Goal: Task Accomplishment & Management: Use online tool/utility

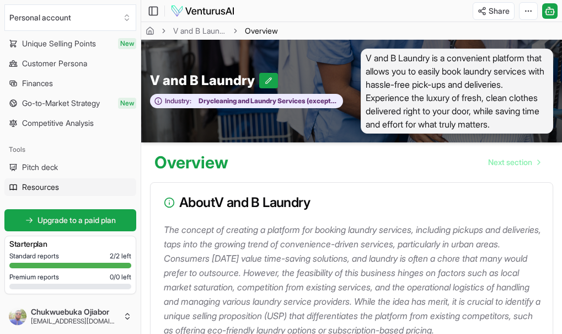
scroll to position [145, 0]
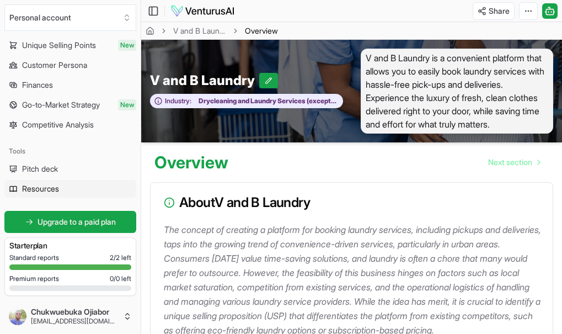
click at [30, 190] on span "Resources" at bounding box center [40, 188] width 37 height 11
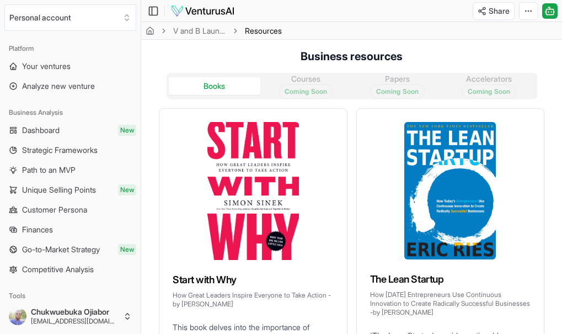
click at [71, 136] on link "Dashboard New" at bounding box center [70, 130] width 132 height 18
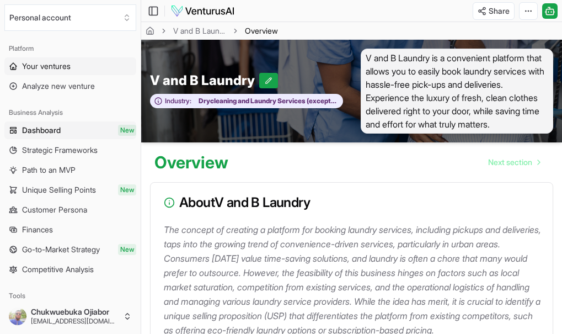
click at [56, 64] on span "Your ventures" at bounding box center [46, 66] width 49 height 11
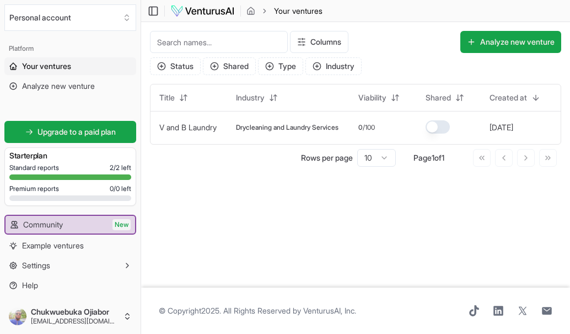
click at [56, 64] on span "Your ventures" at bounding box center [46, 66] width 49 height 11
click at [31, 89] on span "Analyze new venture" at bounding box center [58, 86] width 73 height 11
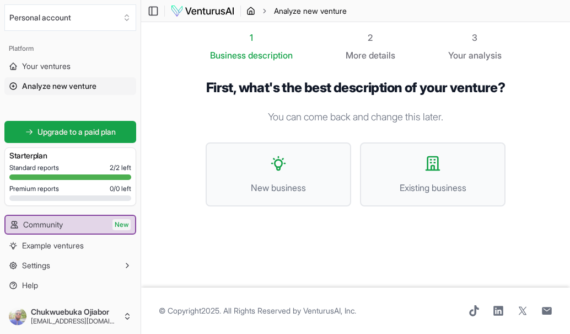
click at [250, 9] on icon "breadcrumb" at bounding box center [251, 11] width 9 height 9
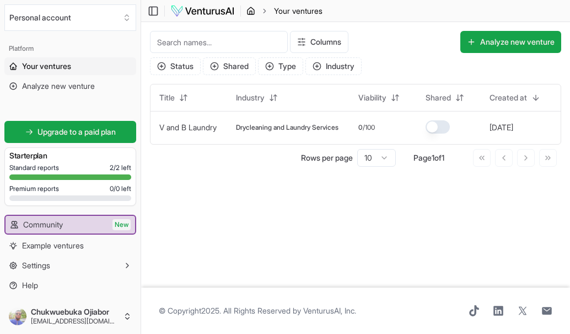
click at [250, 9] on icon "breadcrumb" at bounding box center [251, 11] width 9 height 9
click at [99, 228] on link "Community New" at bounding box center [71, 225] width 130 height 18
click at [69, 262] on button "Settings" at bounding box center [70, 266] width 132 height 18
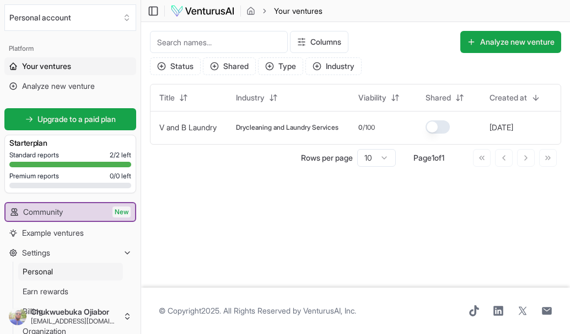
click at [88, 266] on link "Personal" at bounding box center [70, 272] width 105 height 18
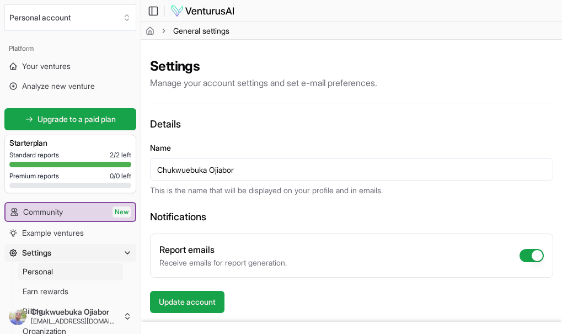
click at [213, 257] on p "Receive emails for report generation." at bounding box center [222, 262] width 127 height 11
click at [214, 257] on p "Receive emails for report generation." at bounding box center [222, 262] width 127 height 11
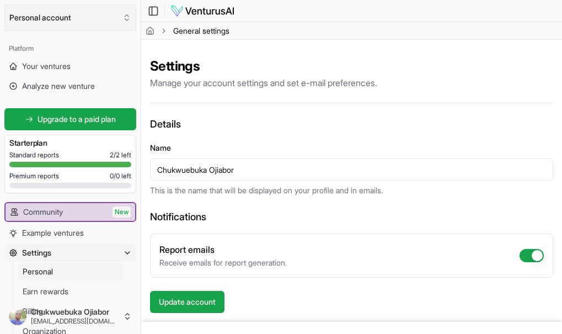
click at [127, 15] on icon "Select an organization" at bounding box center [126, 17] width 9 height 9
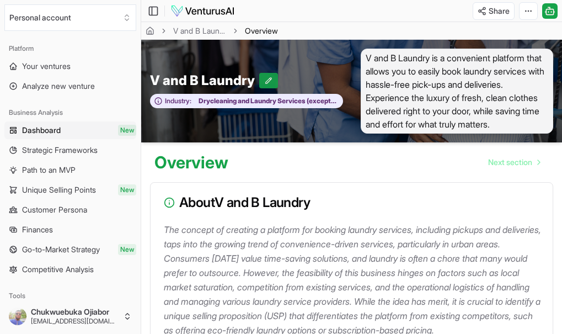
click at [273, 77] on icon at bounding box center [269, 81] width 8 height 8
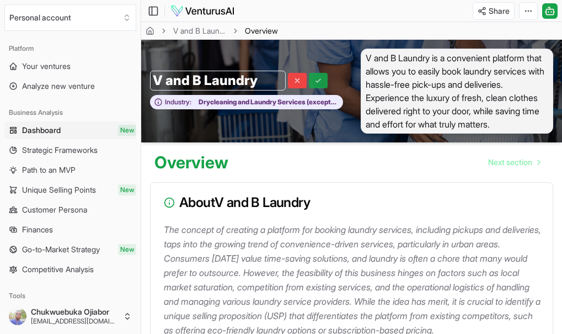
click at [322, 77] on icon at bounding box center [318, 81] width 8 height 8
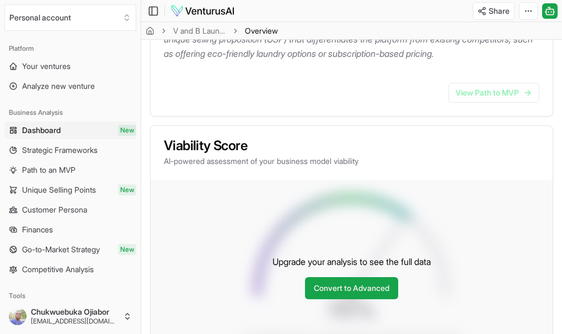
scroll to position [279, 0]
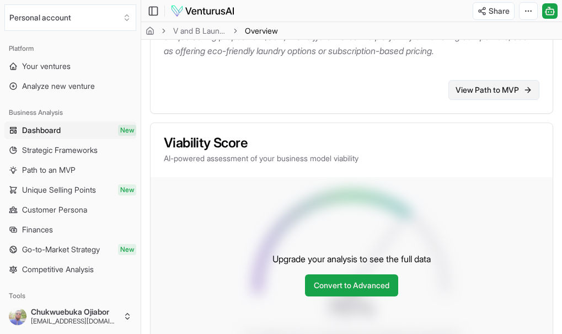
click at [449, 100] on link "View Path to MVP" at bounding box center [494, 90] width 91 height 20
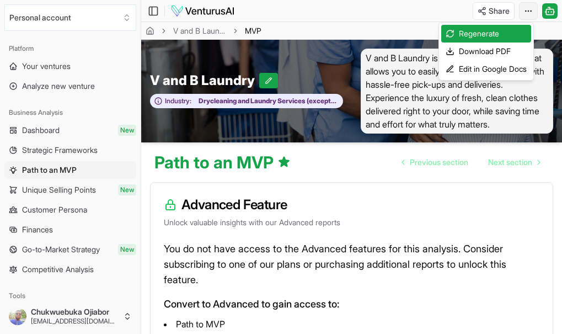
click at [528, 9] on html "We value your privacy We use cookies to enhance your browsing experience, serve…" at bounding box center [281, 167] width 562 height 334
click at [470, 30] on div "Regenerate" at bounding box center [486, 34] width 90 height 18
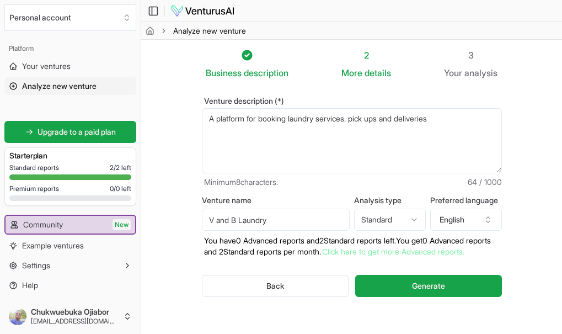
click at [446, 108] on textarea "A platform for booking laundry services. pick ups and deliveries" at bounding box center [352, 140] width 300 height 65
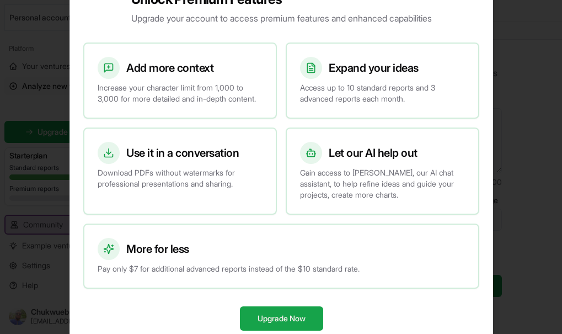
click at [353, 86] on p "Access up to 10 standard reports and 3 advanced reports each month." at bounding box center [382, 93] width 165 height 22
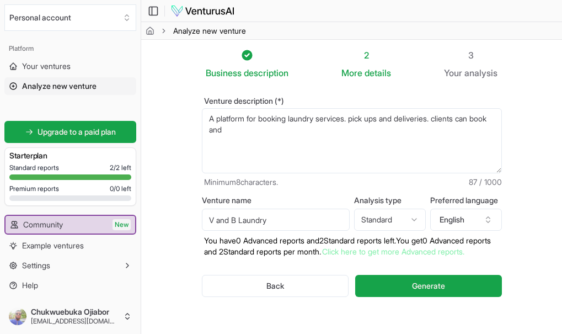
click at [247, 113] on textarea "A platform for booking laundry services. pick ups and deliveries. clients can b…" at bounding box center [352, 140] width 300 height 65
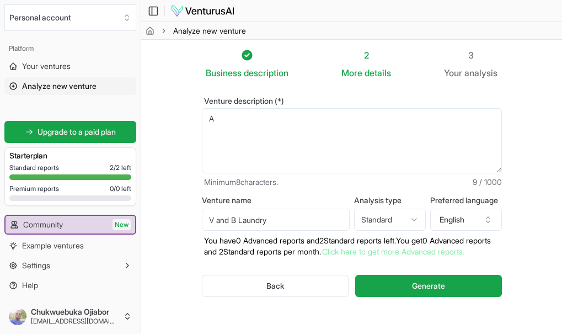
type textarea "A"
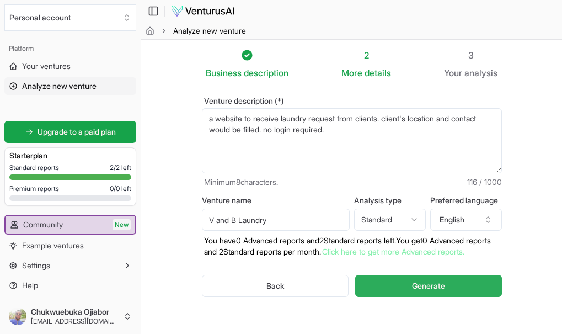
type textarea "a website to receive laundry request from clients. client's location and contac…"
click at [431, 280] on span "Generate" at bounding box center [428, 285] width 33 height 11
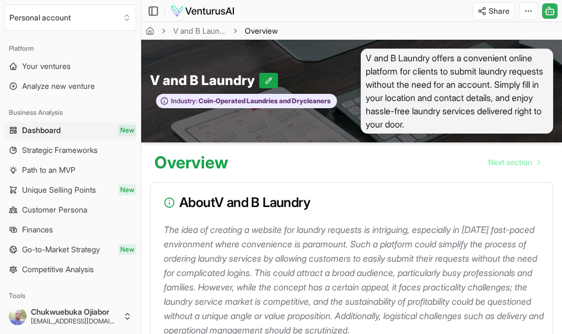
click at [550, 10] on icon at bounding box center [550, 10] width 11 height 13
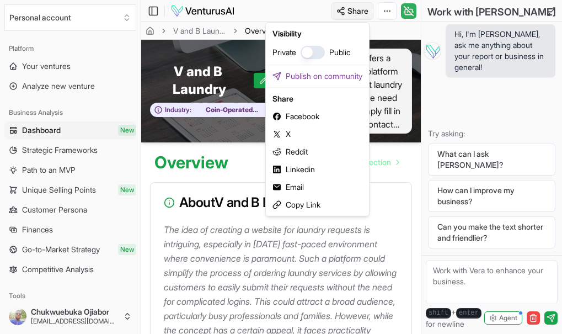
click at [340, 10] on html "We value your privacy We use cookies to enhance your browsing experience, serve…" at bounding box center [281, 167] width 562 height 334
click at [303, 204] on div "Copy Link" at bounding box center [317, 205] width 99 height 18
